Goal: Information Seeking & Learning: Learn about a topic

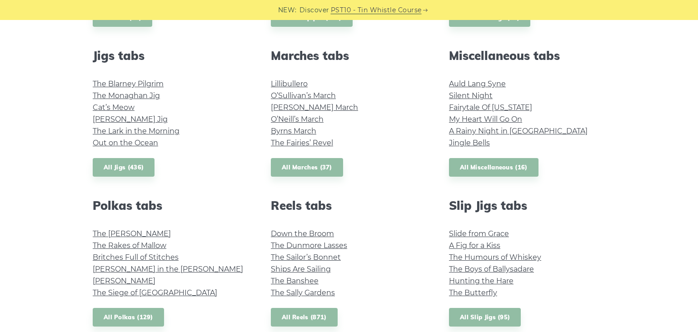
scroll to position [494, 0]
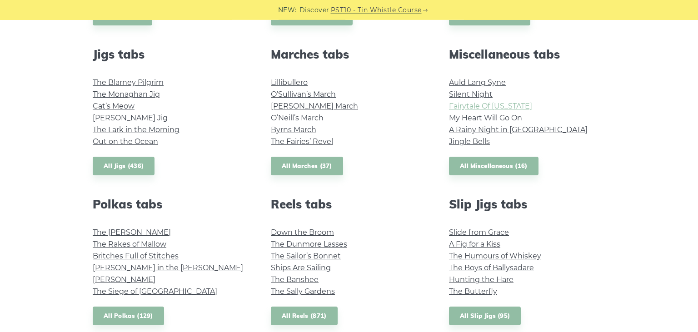
click at [498, 108] on link "Fairytale Of [US_STATE]" at bounding box center [490, 106] width 83 height 9
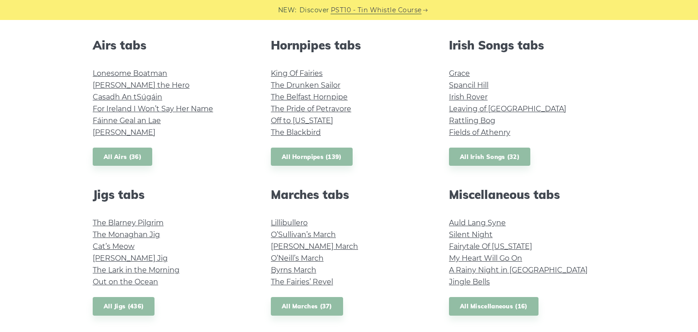
scroll to position [342, 0]
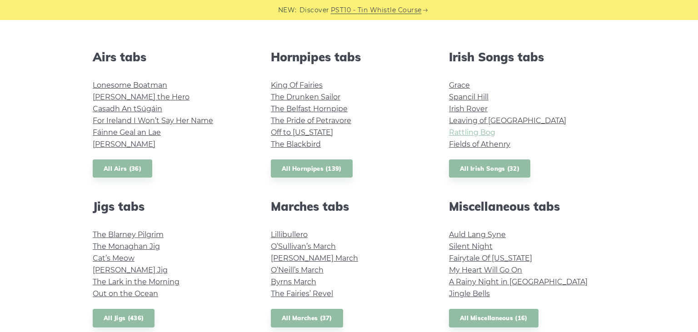
click at [459, 131] on link "Rattling Bog" at bounding box center [472, 132] width 46 height 9
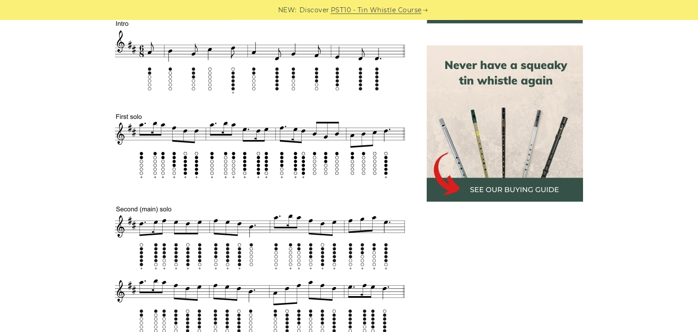
scroll to position [399, 0]
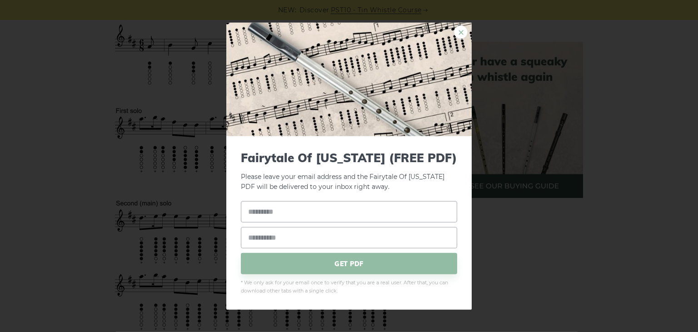
click at [463, 33] on link "×" at bounding box center [461, 32] width 14 height 14
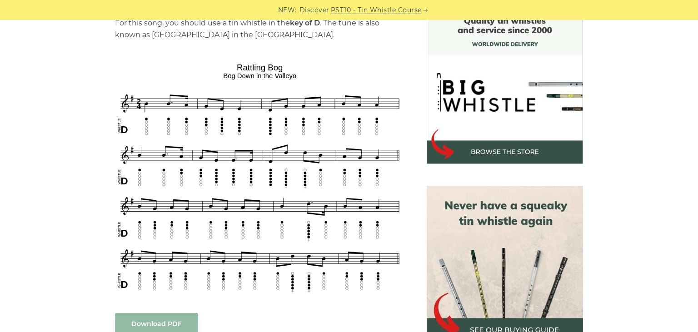
scroll to position [256, 0]
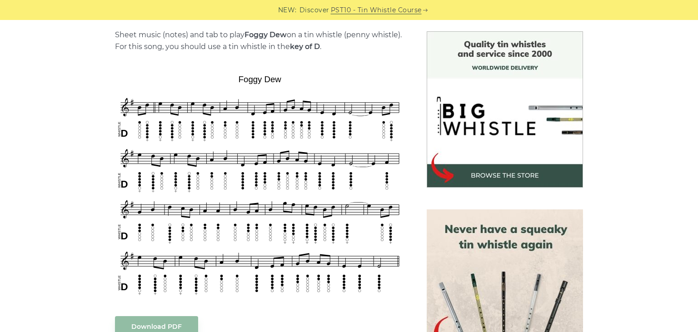
scroll to position [225, 0]
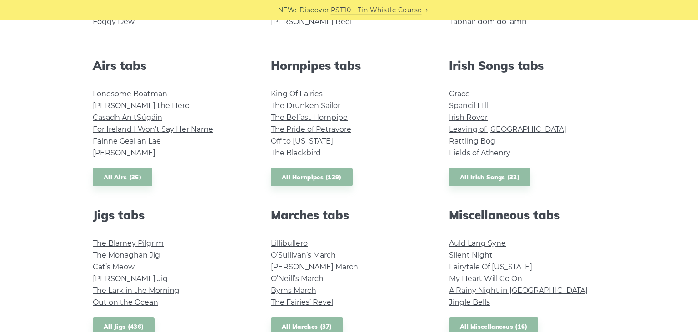
scroll to position [330, 0]
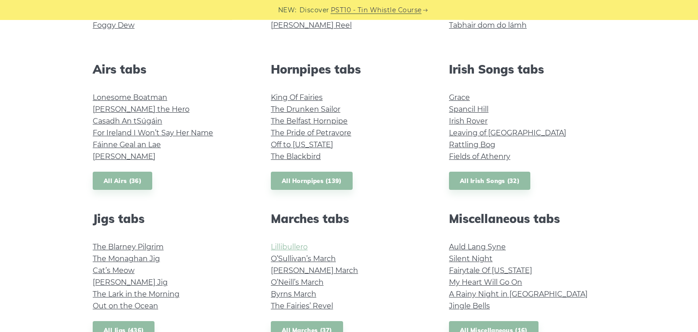
click at [290, 249] on link "Lillibullero" at bounding box center [289, 247] width 37 height 9
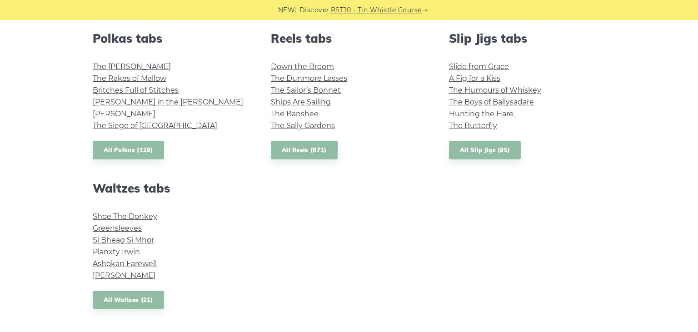
scroll to position [656, 0]
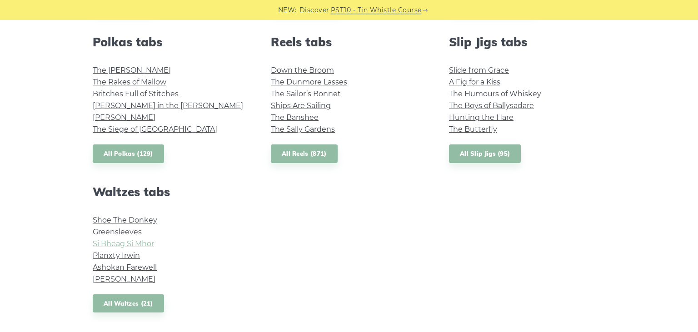
click at [124, 246] on link "Si­ Bheag Si­ Mhor" at bounding box center [123, 244] width 61 height 9
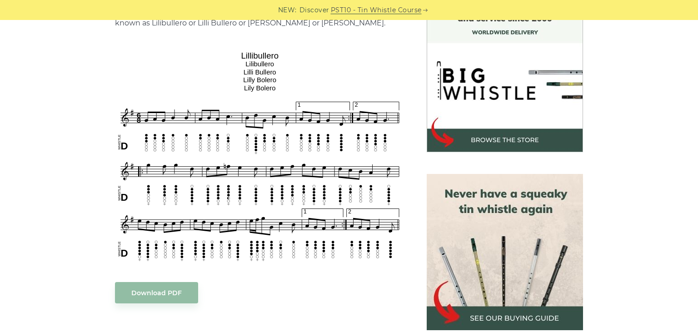
scroll to position [266, 0]
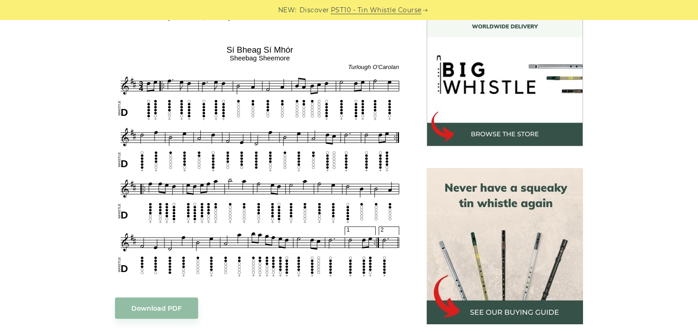
scroll to position [273, 0]
